Goal: Information Seeking & Learning: Check status

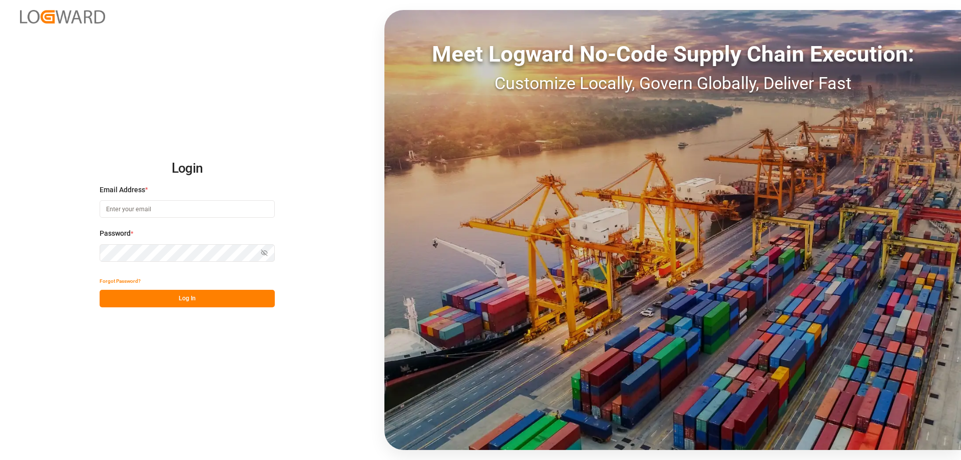
type input "[PERSON_NAME][EMAIL_ADDRESS][DOMAIN_NAME]"
click at [164, 301] on button "Log In" at bounding box center [187, 299] width 175 height 18
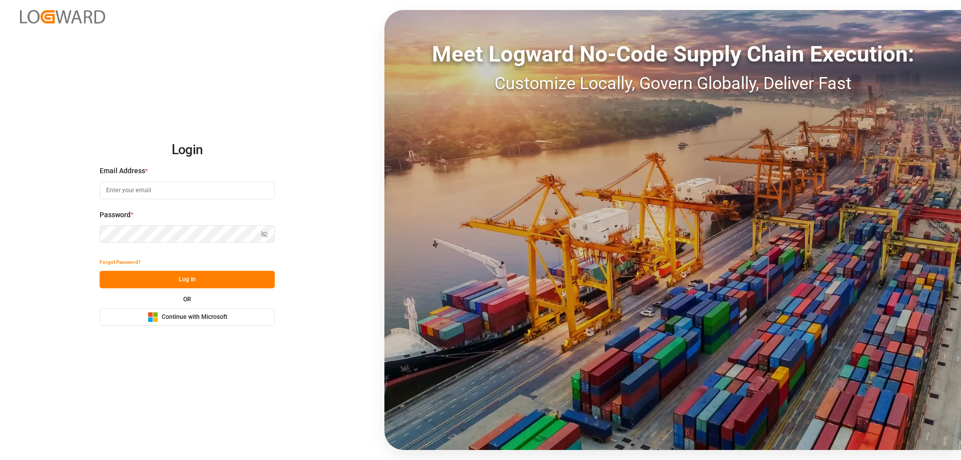
type input "[PERSON_NAME][EMAIL_ADDRESS][DOMAIN_NAME]"
click at [197, 284] on button "Log In" at bounding box center [187, 280] width 175 height 18
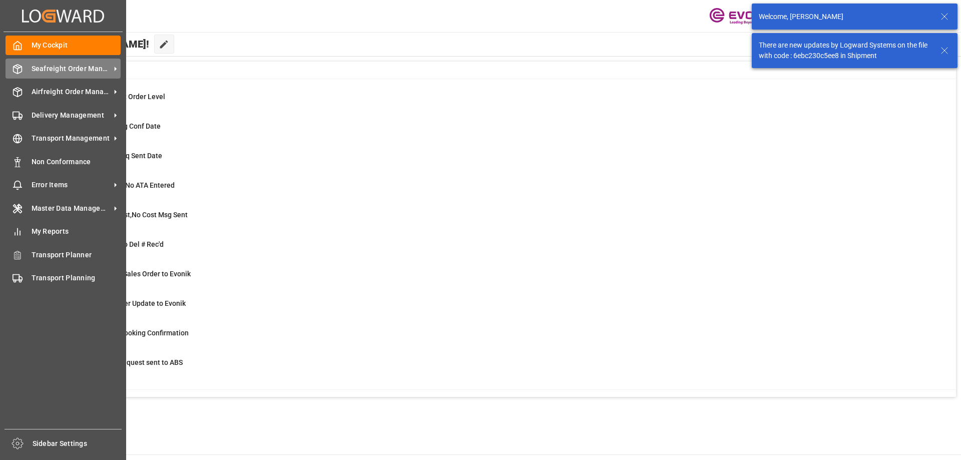
click at [44, 72] on span "Seafreight Order Management" at bounding box center [71, 69] width 79 height 11
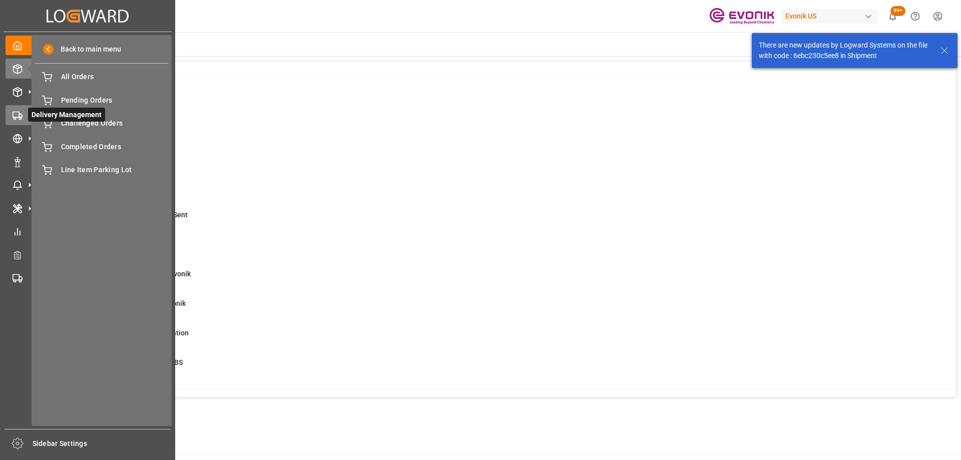
click at [17, 119] on icon at bounding box center [18, 116] width 10 height 10
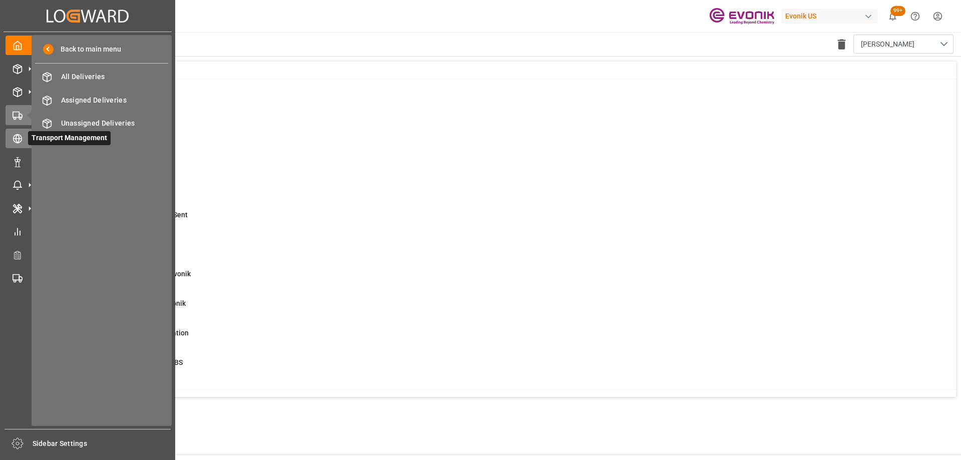
click at [21, 137] on circle at bounding box center [18, 139] width 9 height 9
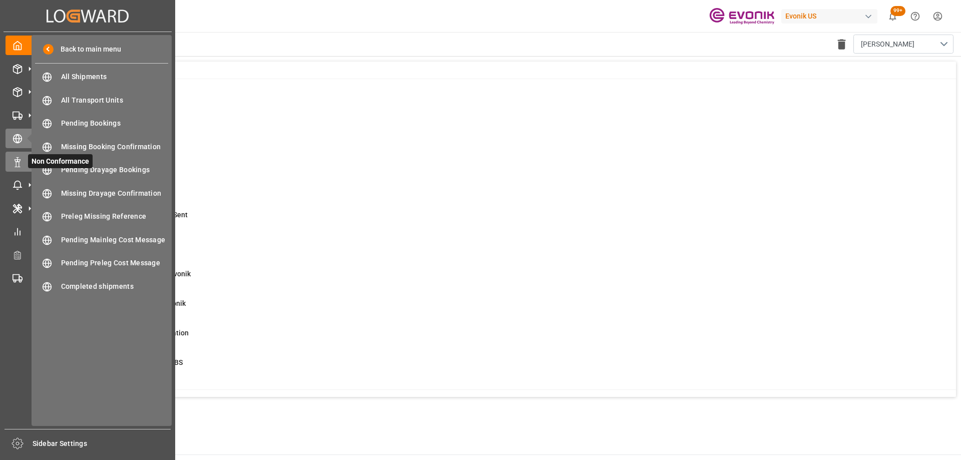
click at [18, 161] on polygon at bounding box center [19, 161] width 3 height 2
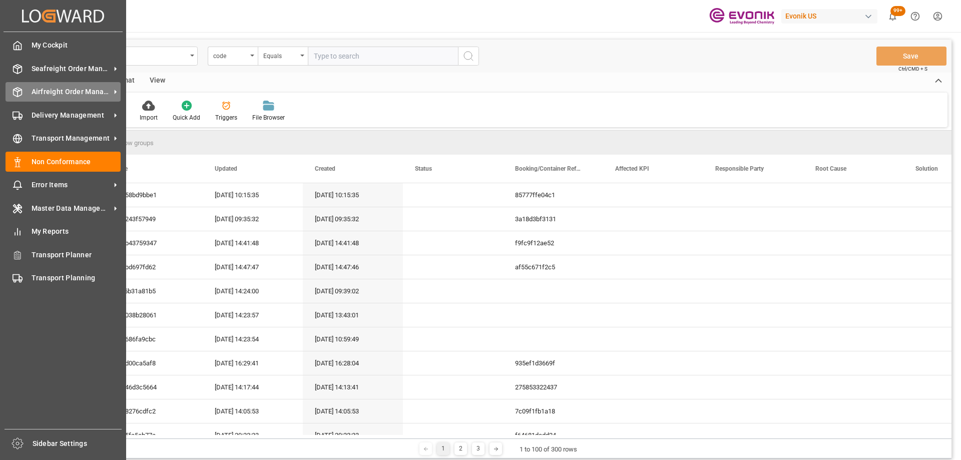
click at [45, 84] on div "Airfreight Order Management Airfreight Order Management" at bounding box center [63, 92] width 115 height 20
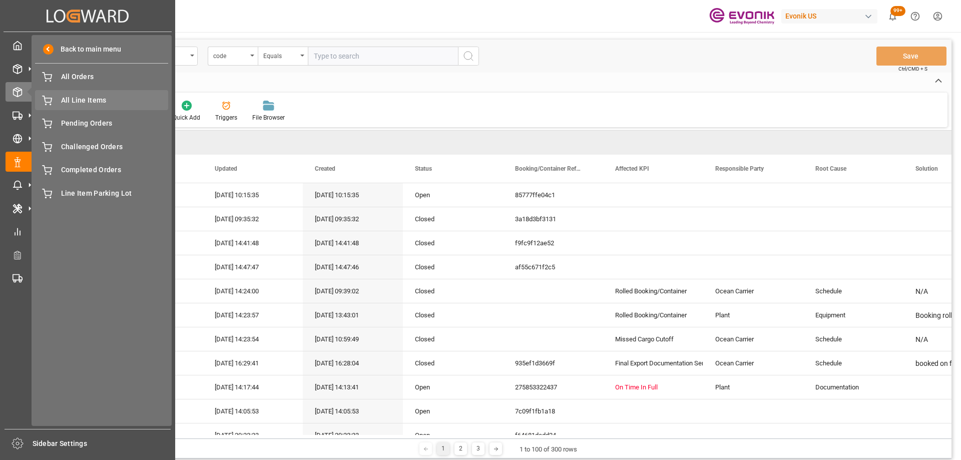
click at [96, 104] on span "All Line Items" at bounding box center [115, 100] width 108 height 11
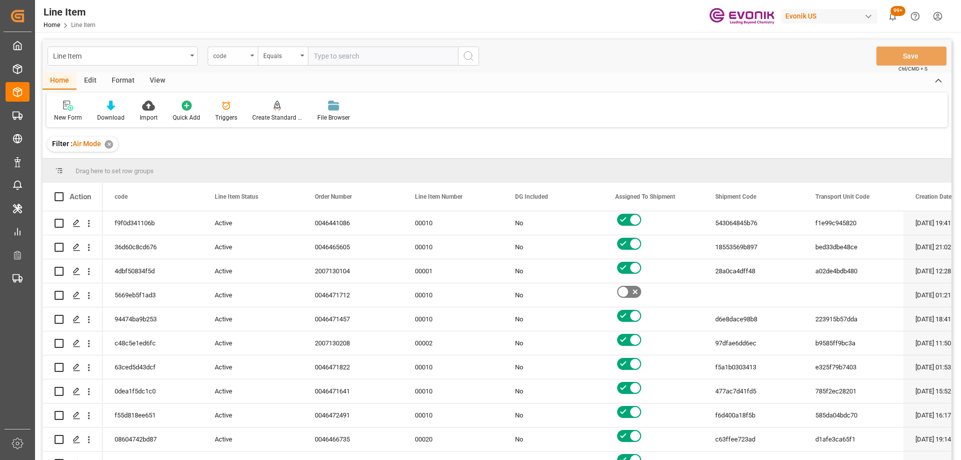
click at [227, 54] on div "code" at bounding box center [230, 55] width 34 height 12
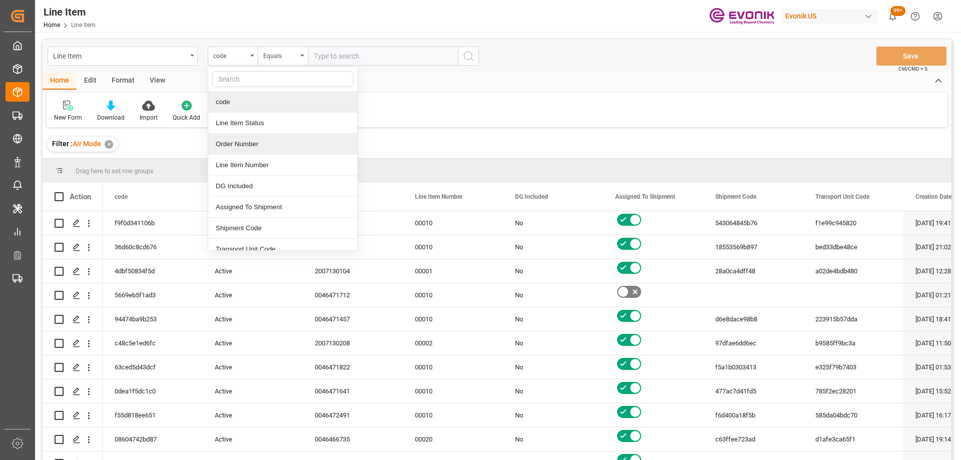
click at [239, 139] on div "Order Number" at bounding box center [282, 144] width 149 height 21
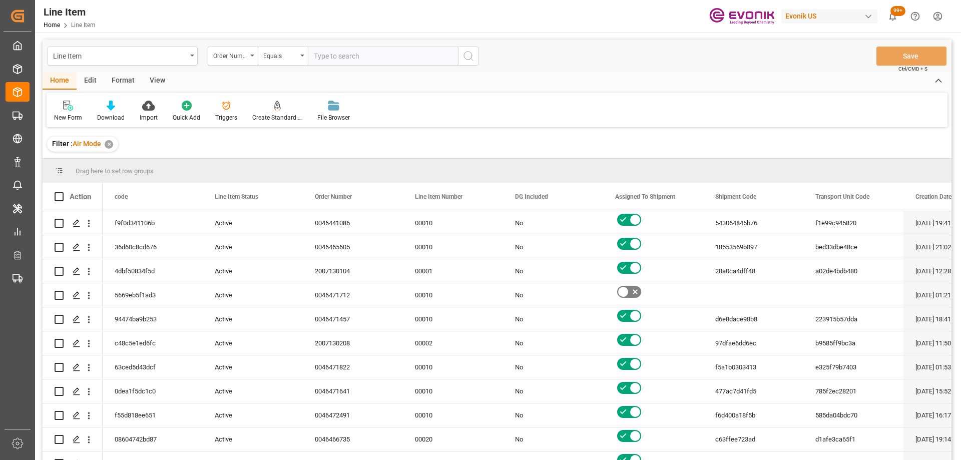
click at [337, 67] on div "Line Item Order Number Equals Save Ctrl/CMD + S" at bounding box center [497, 56] width 909 height 33
click at [331, 56] on input "text" at bounding box center [383, 56] width 150 height 19
paste input "2007151604"
type input "2007151604"
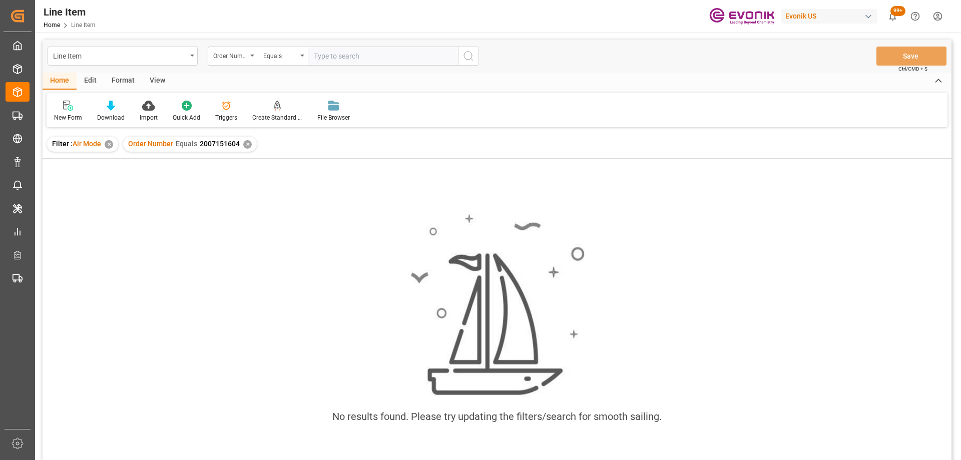
click at [110, 149] on div "Filter : Air Mode ✕" at bounding box center [82, 144] width 71 height 15
click at [110, 146] on div "✕" at bounding box center [109, 144] width 9 height 9
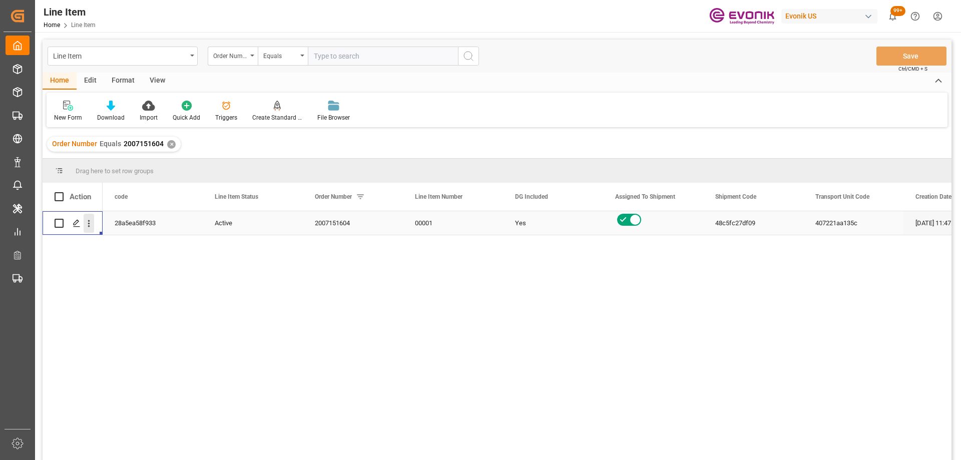
click at [87, 228] on icon "open menu" at bounding box center [89, 223] width 11 height 11
click at [345, 227] on div "2007151604" at bounding box center [353, 223] width 100 height 24
